Goal: Task Accomplishment & Management: Manage account settings

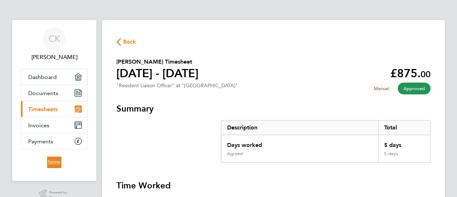
click at [53, 110] on span "Timesheets" at bounding box center [43, 109] width 30 height 7
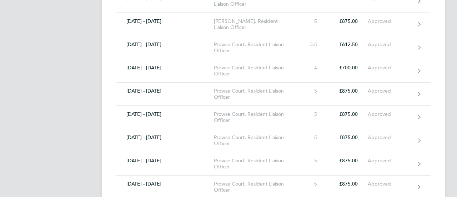
scroll to position [1930, 0]
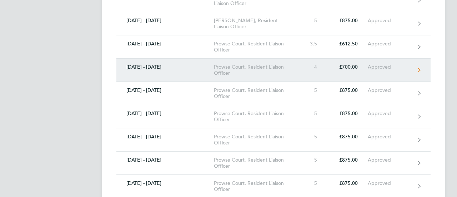
click at [139, 62] on link "[DATE] - [DATE] Prowse Court, Resident Liaison Officer 4 £700.00 Approved" at bounding box center [273, 70] width 314 height 23
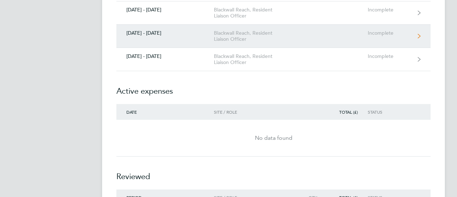
scroll to position [700, 0]
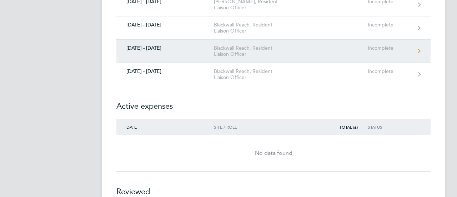
click at [151, 48] on link "[DATE] - [DATE] Blackwall Reach, Resident Liaison Officer Incomplete" at bounding box center [273, 51] width 314 height 23
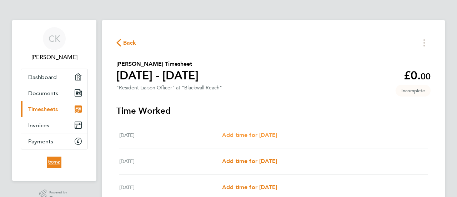
scroll to position [36, 0]
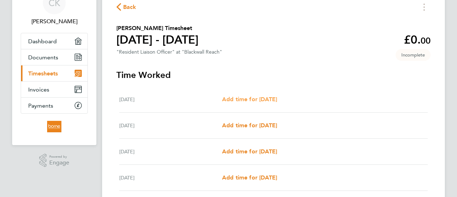
click at [251, 98] on span "Add time for [DATE]" at bounding box center [249, 99] width 55 height 7
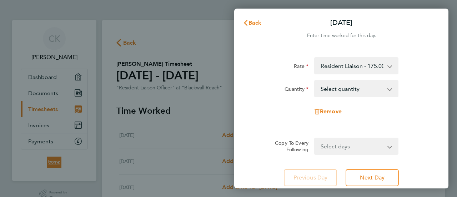
click at [392, 90] on app-icon-cross-button at bounding box center [394, 89] width 9 height 16
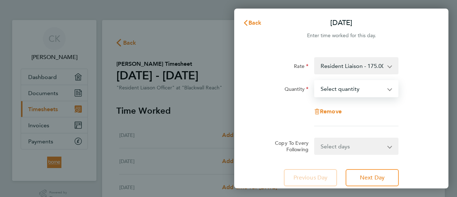
click at [389, 89] on select "Select quantity 0.5 1" at bounding box center [352, 89] width 74 height 16
select select "1"
click at [315, 81] on select "Select quantity 0.5 1" at bounding box center [352, 89] width 74 height 16
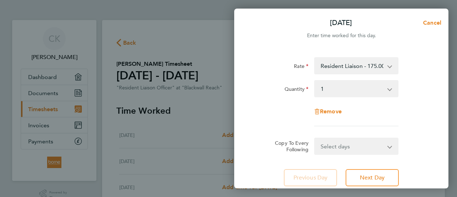
click at [393, 145] on app-icon-cross-button at bounding box center [394, 146] width 9 height 16
click at [390, 145] on select "Select days Day Weekday (Mon-Fri) Weekend (Sat-Sun) [DATE] [DATE] [DATE] [DATE]…" at bounding box center [352, 146] width 75 height 16
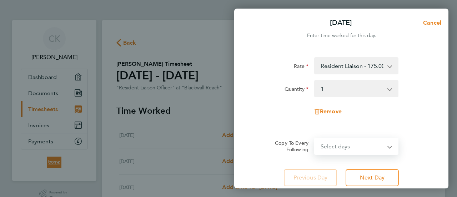
select select "WEEKDAY"
click at [315, 138] on select "Select days Day Weekday (Mon-Fri) Weekend (Sat-Sun) [DATE] [DATE] [DATE] [DATE]…" at bounding box center [352, 146] width 75 height 16
select select "[DATE]"
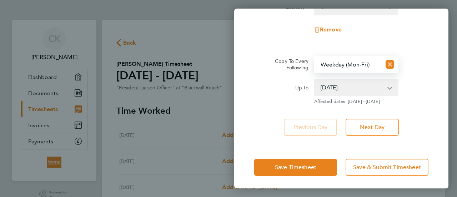
scroll to position [83, 0]
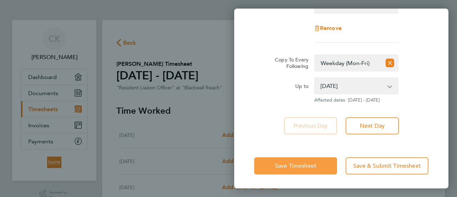
click at [299, 168] on span "Save Timesheet" at bounding box center [295, 165] width 41 height 7
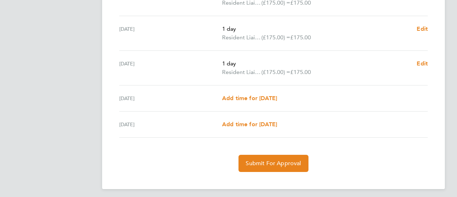
scroll to position [289, 0]
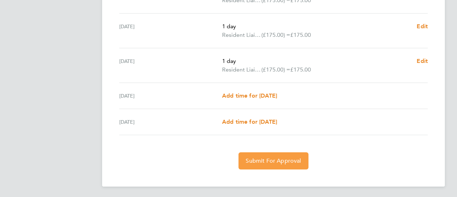
click at [258, 157] on span "Submit For Approval" at bounding box center [273, 160] width 55 height 7
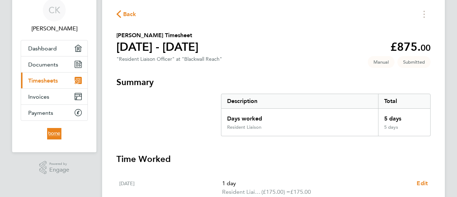
scroll to position [0, 0]
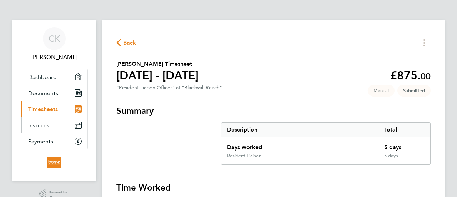
click at [39, 127] on span "Invoices" at bounding box center [38, 125] width 21 height 7
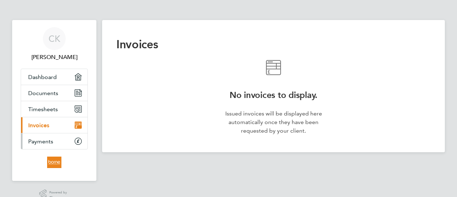
click at [39, 138] on span "Payments" at bounding box center [40, 141] width 25 height 7
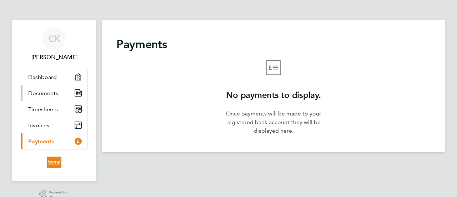
click at [49, 94] on span "Documents" at bounding box center [43, 93] width 30 height 7
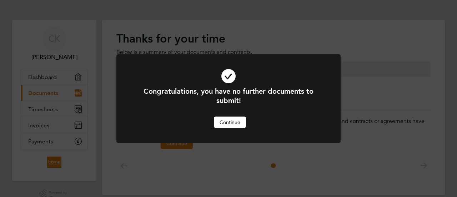
click at [226, 125] on button "Continue" at bounding box center [230, 121] width 32 height 11
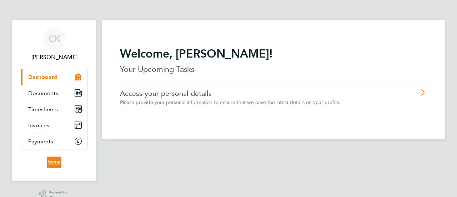
click at [53, 76] on span "Dashboard" at bounding box center [42, 77] width 29 height 7
click at [155, 99] on div "Please provide your personal information to ensure that we have the latest deta…" at bounding box center [253, 102] width 267 height 6
